Goal: Find specific page/section: Find specific page/section

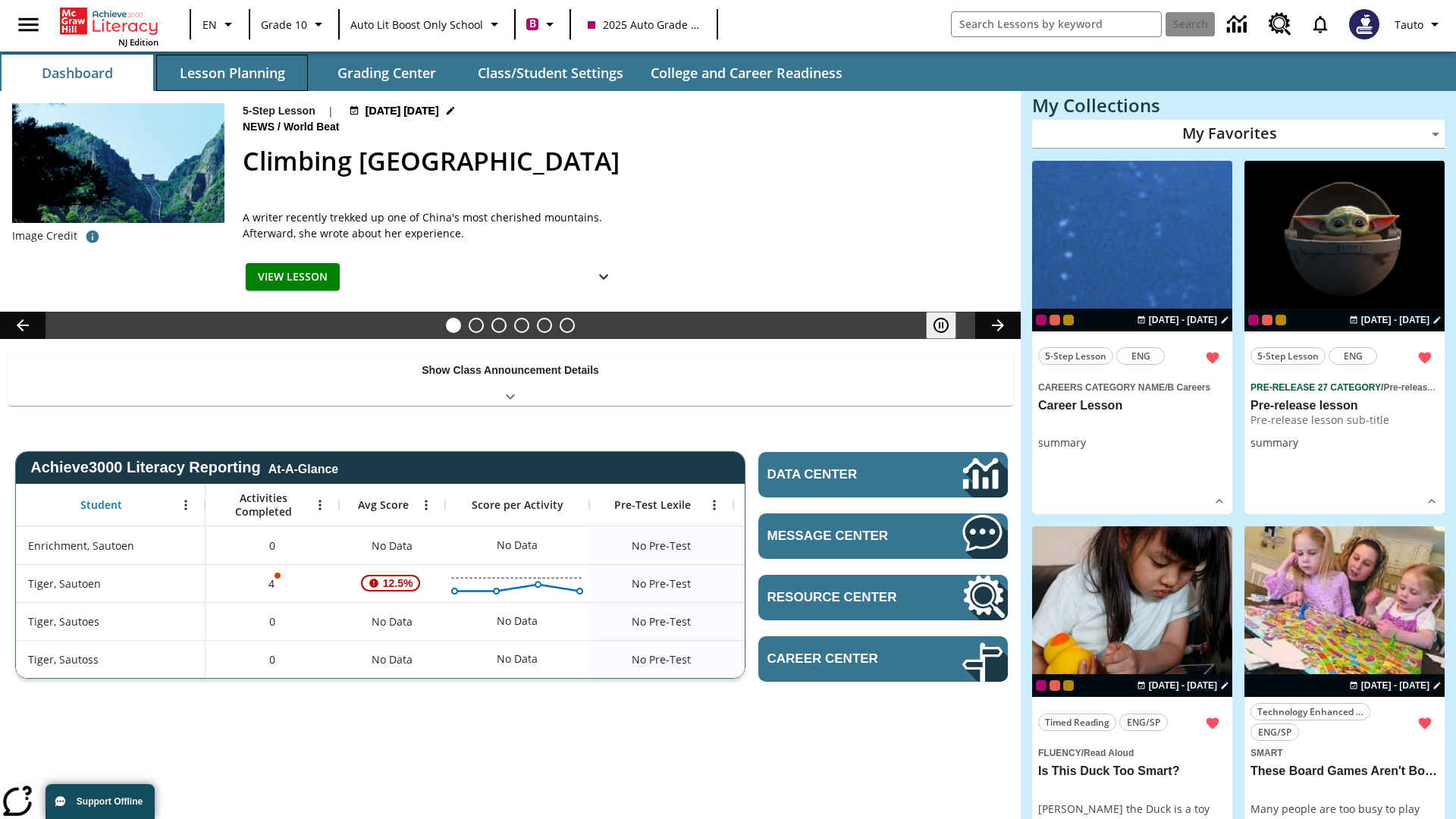
click at [232, 72] on button "Lesson Planning" at bounding box center [232, 73] width 152 height 37
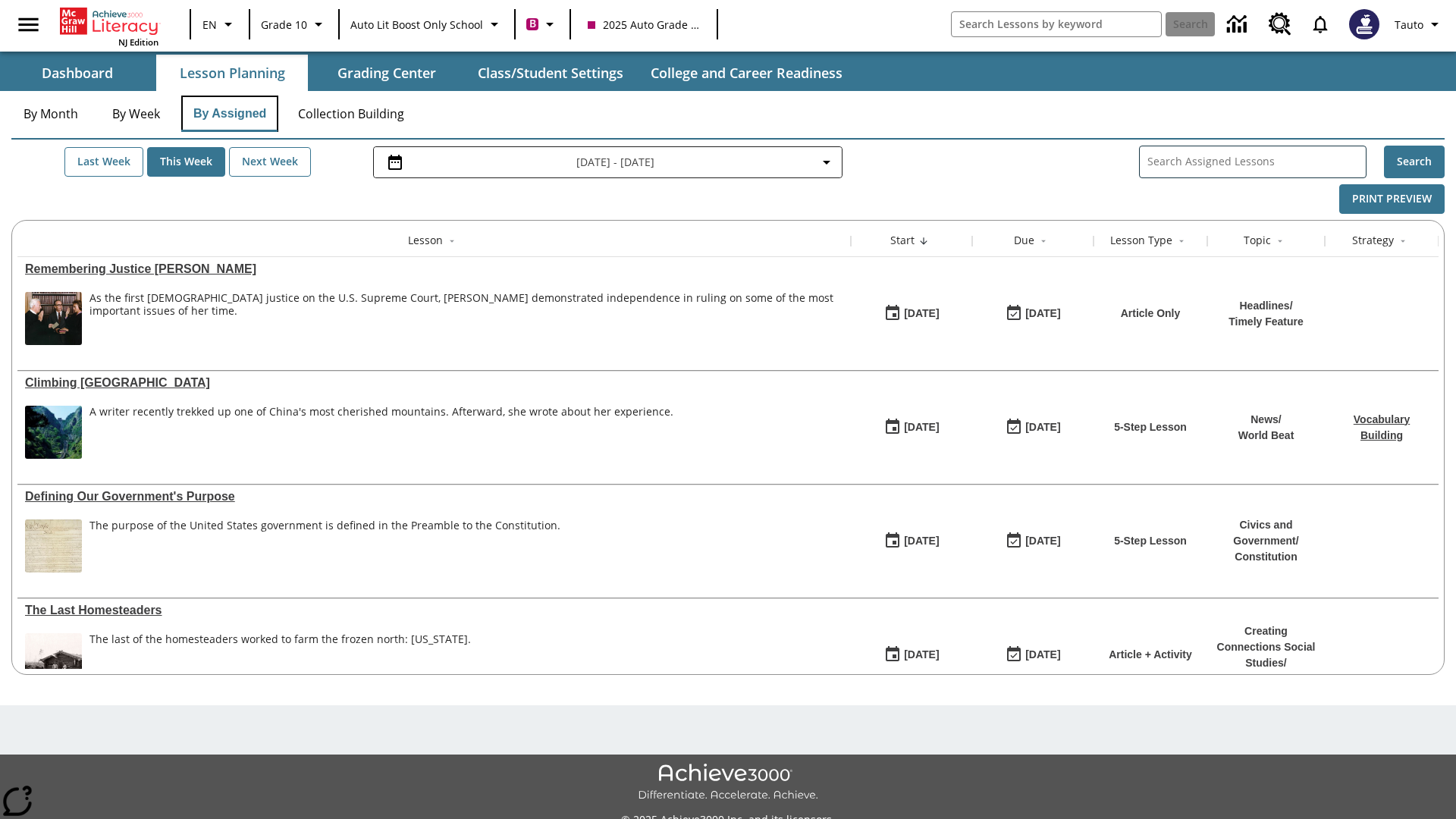
click at [229, 114] on button "By Assigned" at bounding box center [230, 114] width 97 height 37
type input "Remembering Justice [PERSON_NAME]"
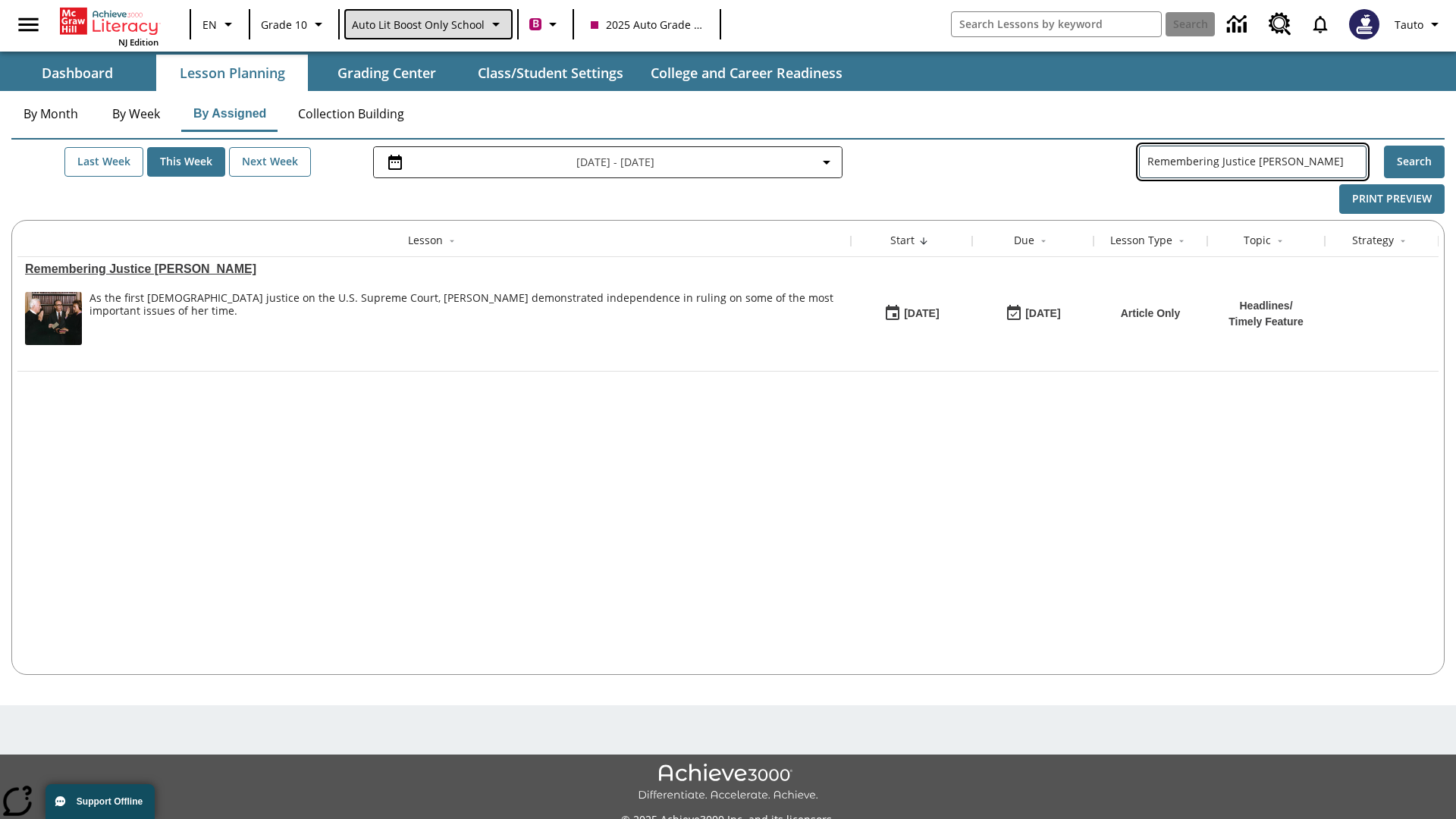
click at [427, 24] on span "Auto Lit Boost only School" at bounding box center [418, 24] width 133 height 16
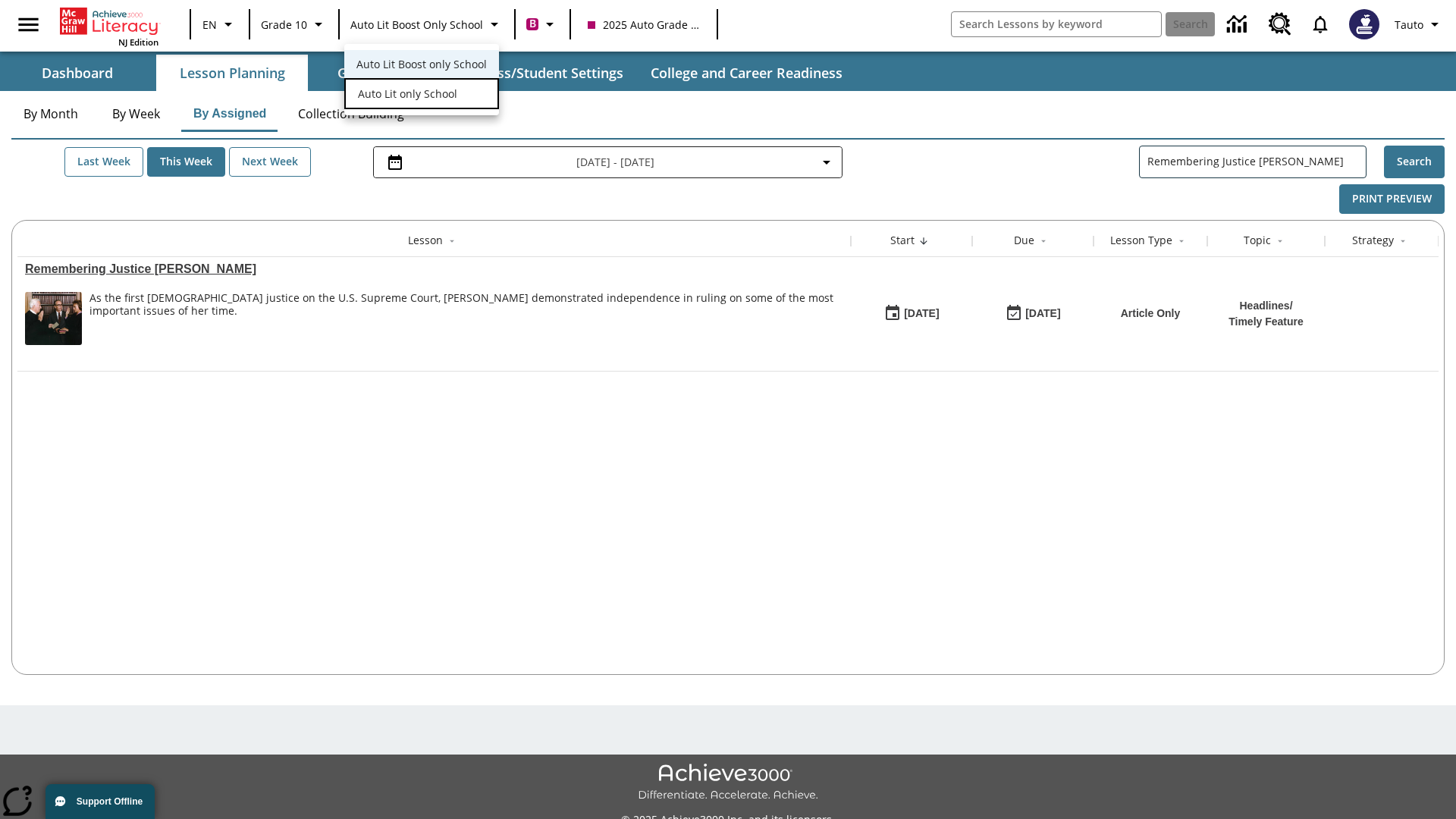
click at [406, 95] on span "Auto Lit only School" at bounding box center [408, 93] width 100 height 16
